Goal: Find specific page/section: Find specific page/section

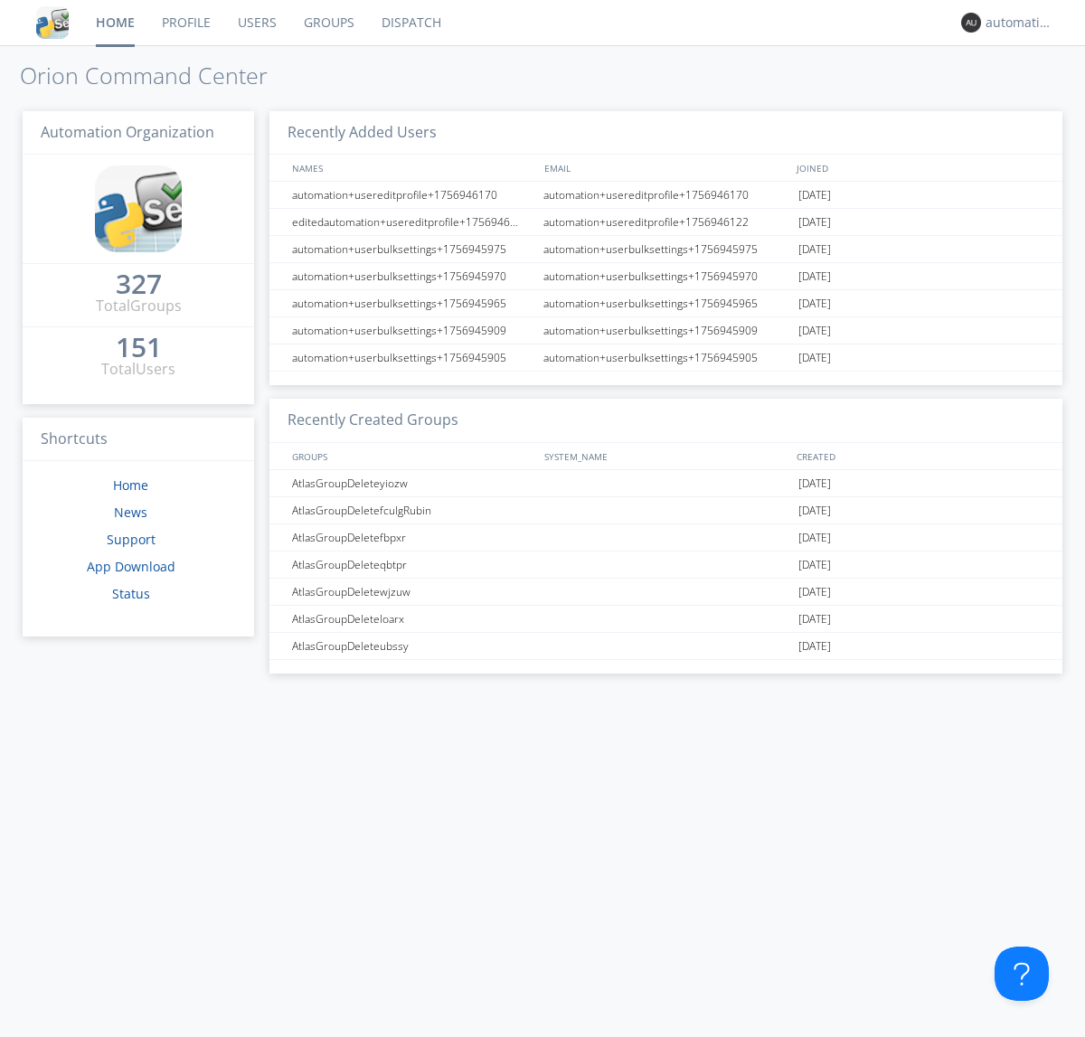
click at [410, 23] on link "Dispatch" at bounding box center [411, 22] width 87 height 45
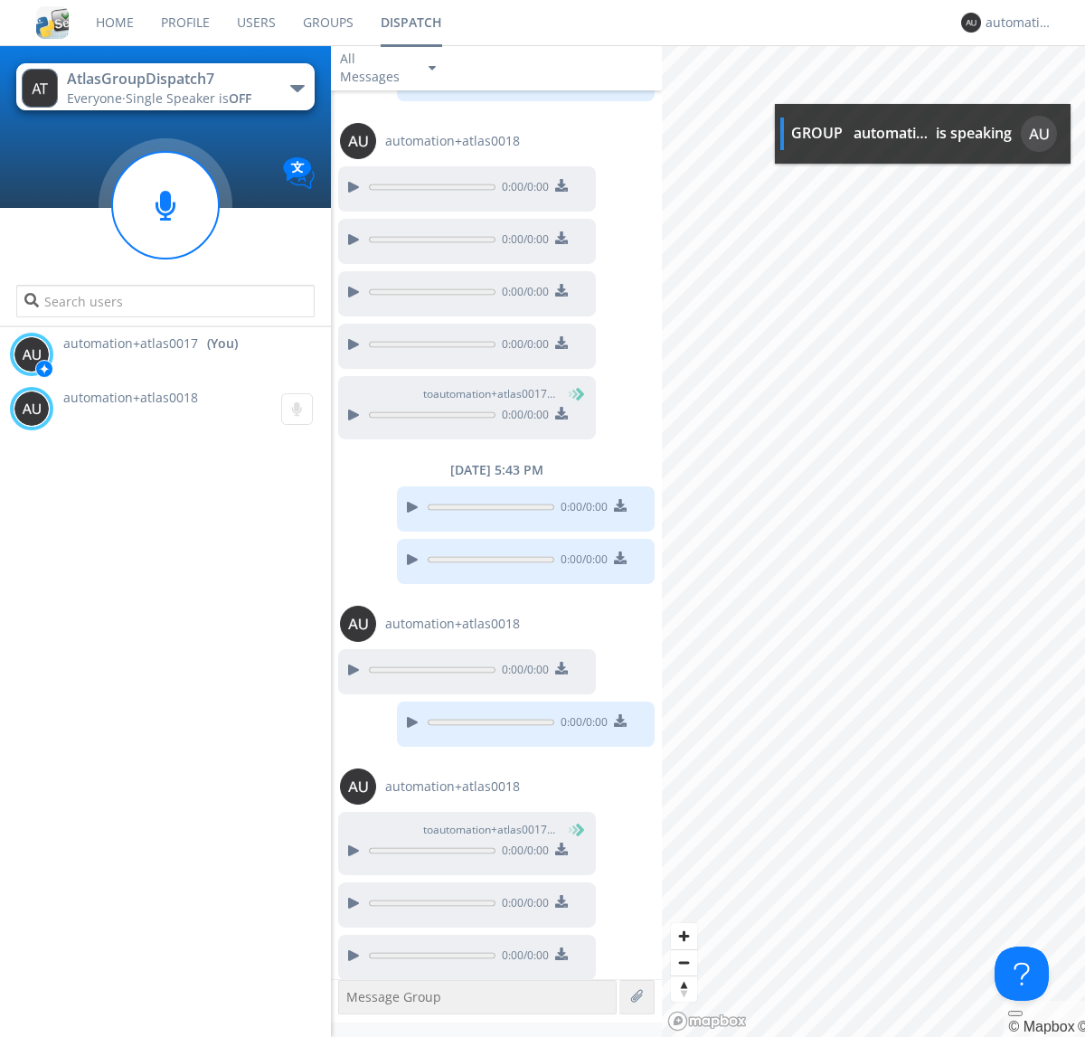
scroll to position [531, 0]
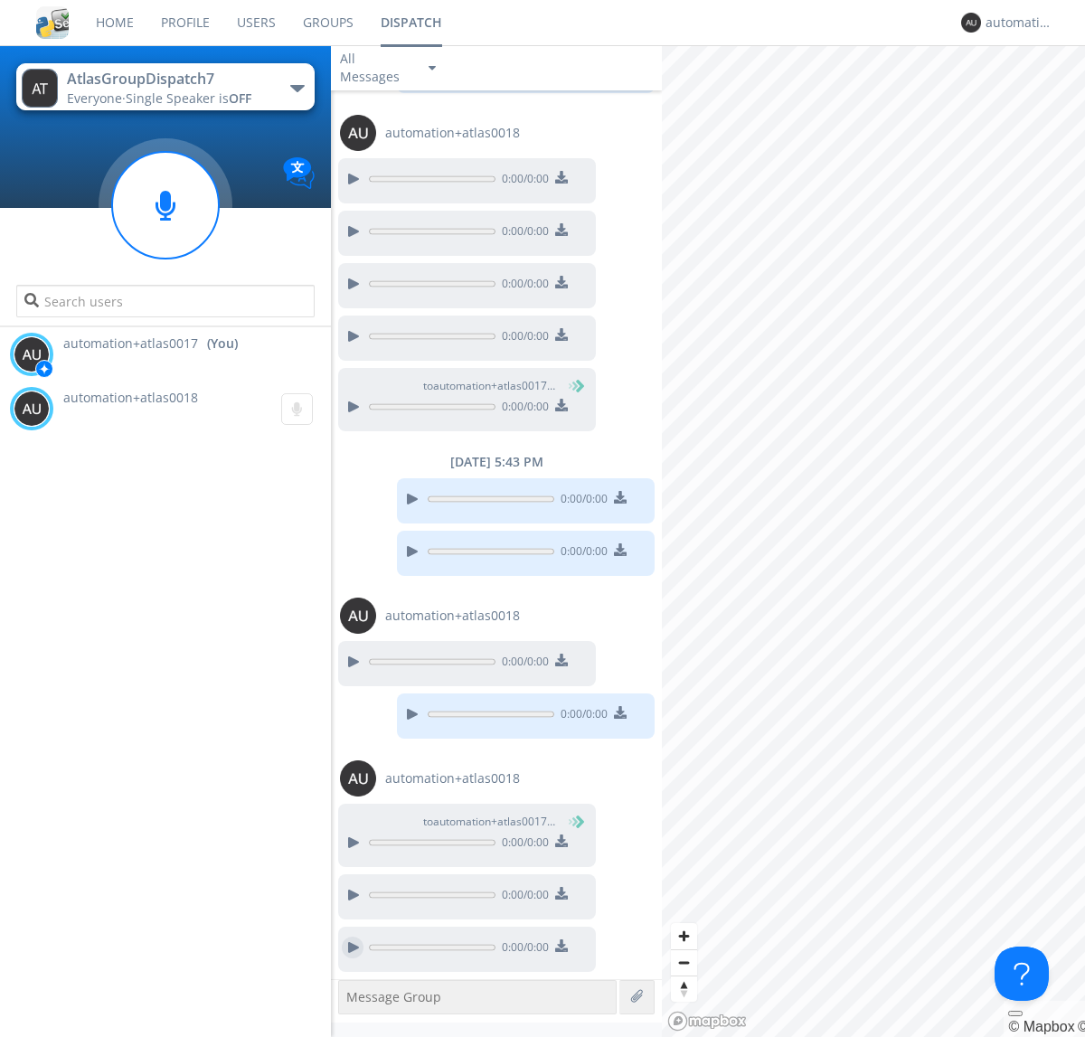
click at [353, 947] on div at bounding box center [353, 948] width 22 height 22
click at [1014, 23] on div "automation+atlas0017" at bounding box center [1019, 23] width 68 height 18
